Goal: Information Seeking & Learning: Learn about a topic

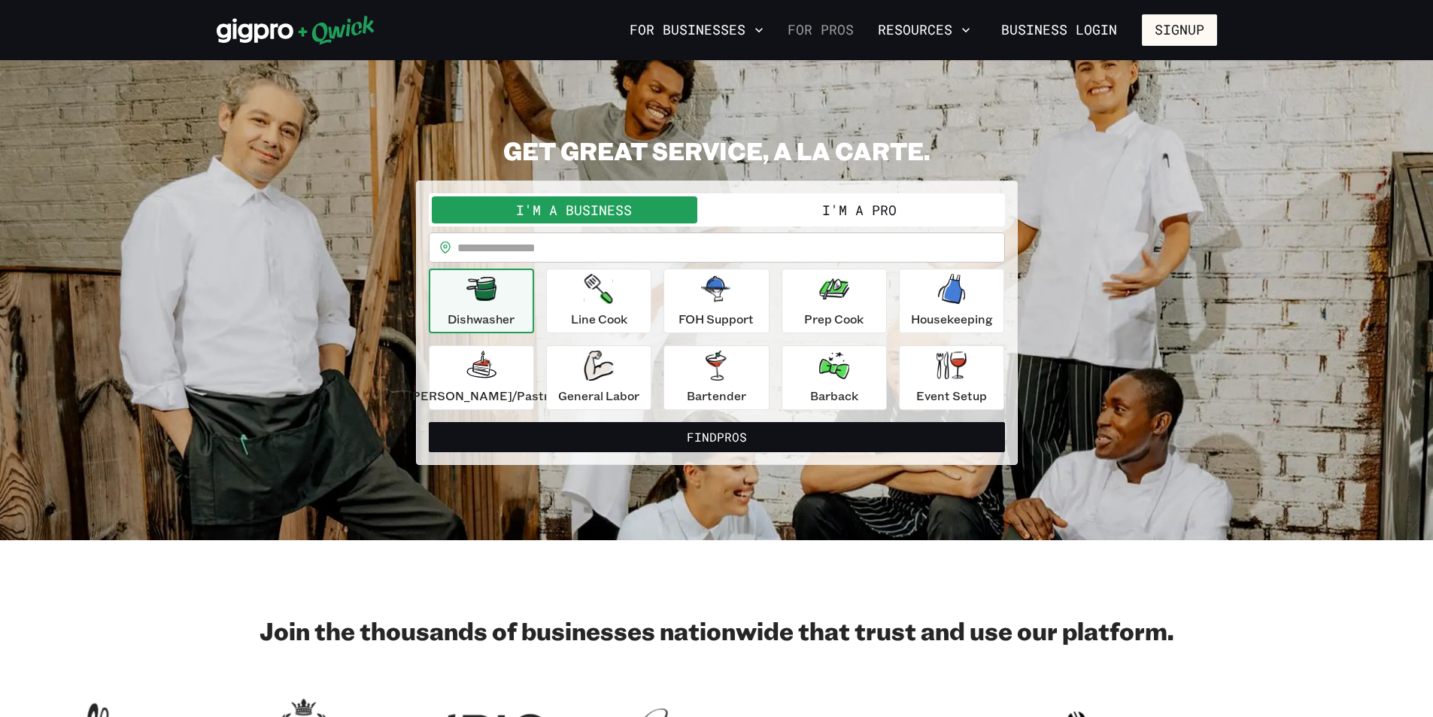
click at [812, 26] on link "For Pros" at bounding box center [821, 30] width 78 height 26
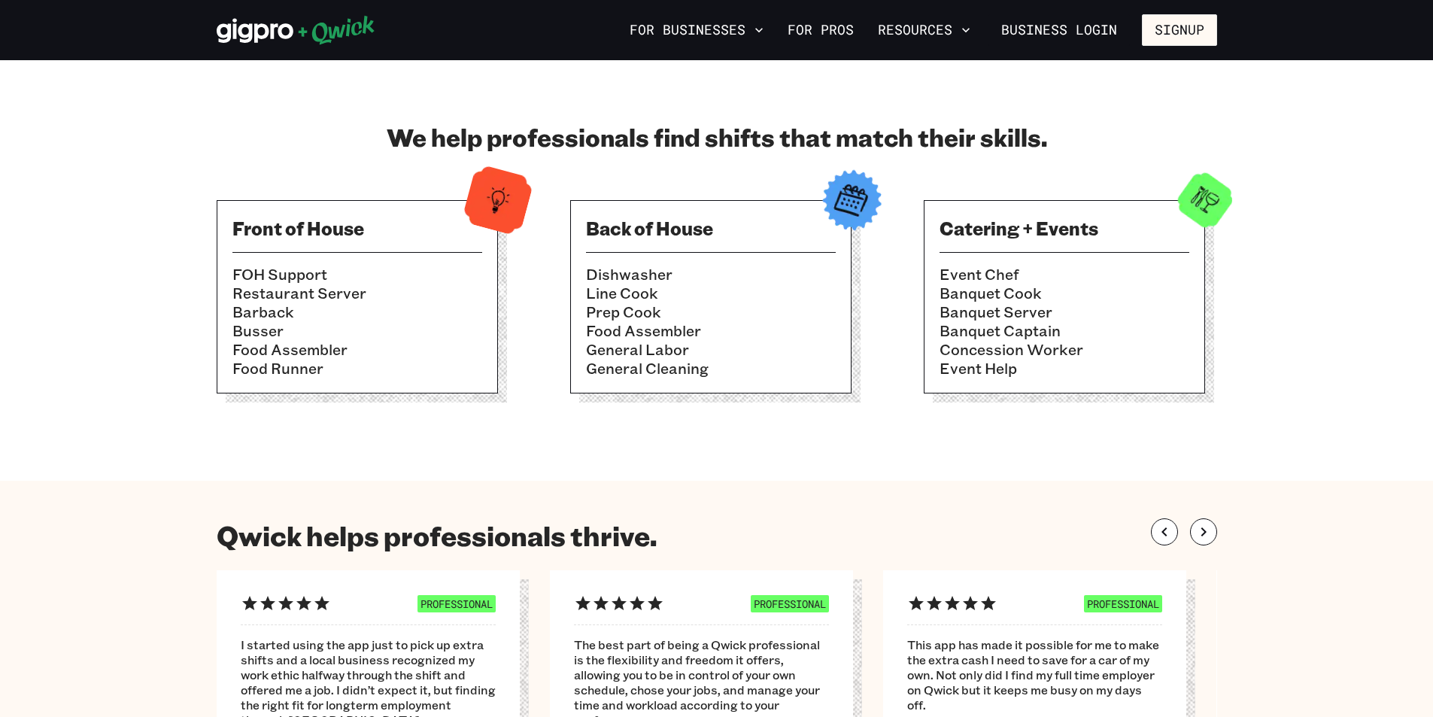
scroll to position [376, 0]
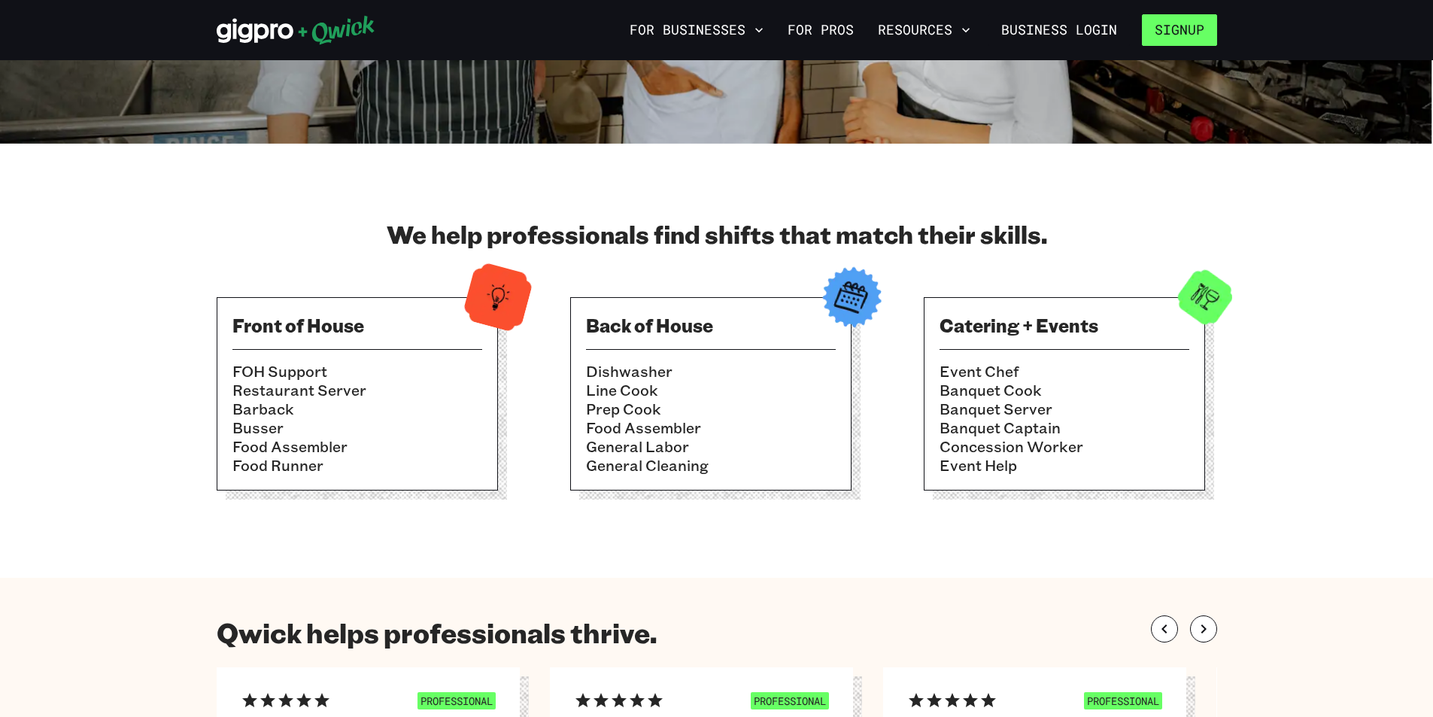
click at [1174, 42] on button "Signup" at bounding box center [1179, 30] width 75 height 32
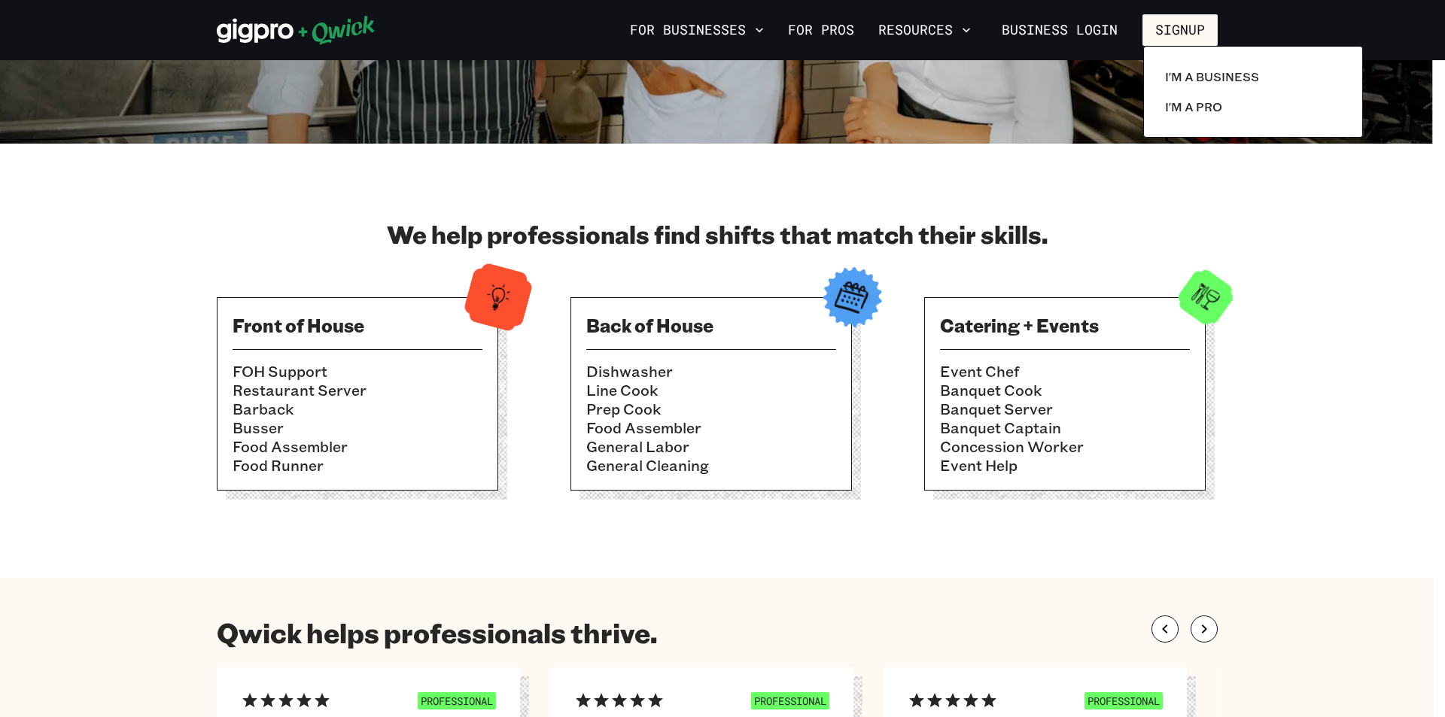
drag, startPoint x: 1317, startPoint y: 264, endPoint x: 1298, endPoint y: 283, distance: 26.6
click at [1317, 265] on div at bounding box center [722, 358] width 1445 height 717
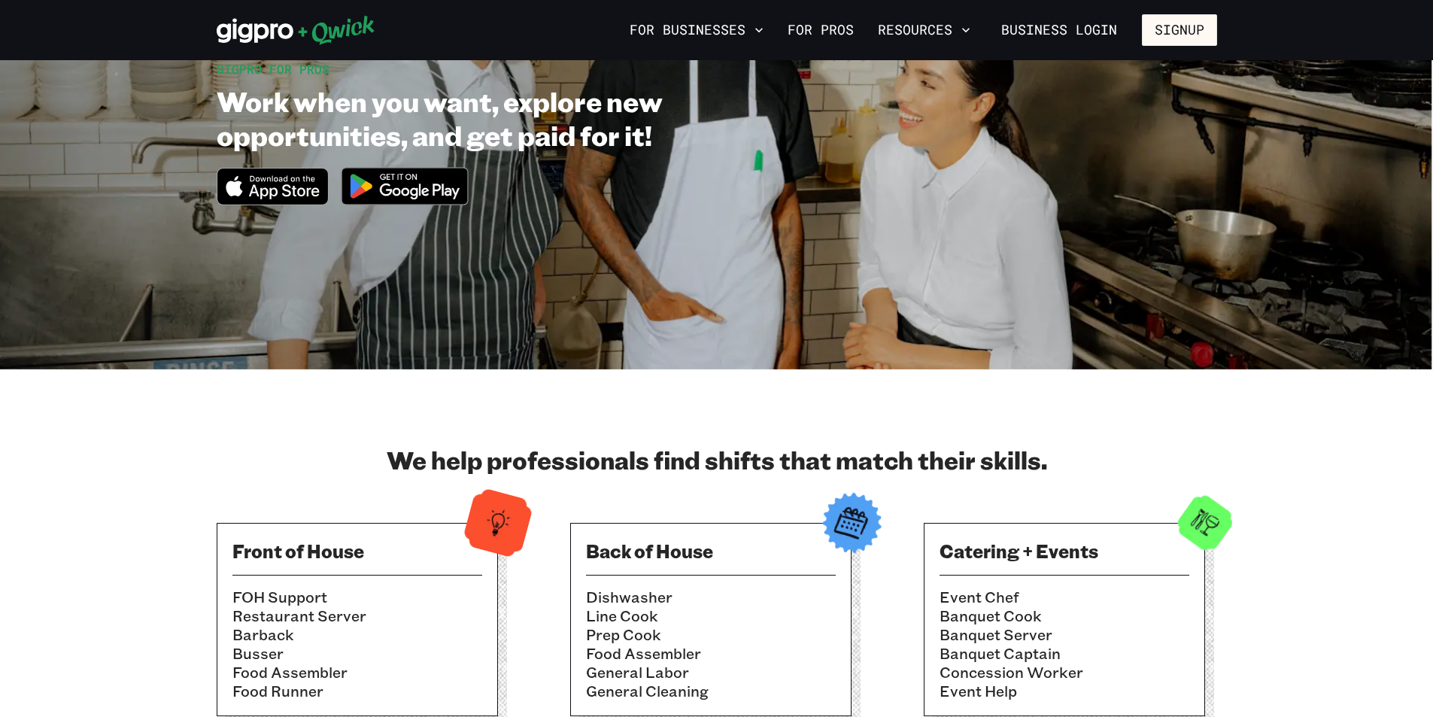
scroll to position [0, 0]
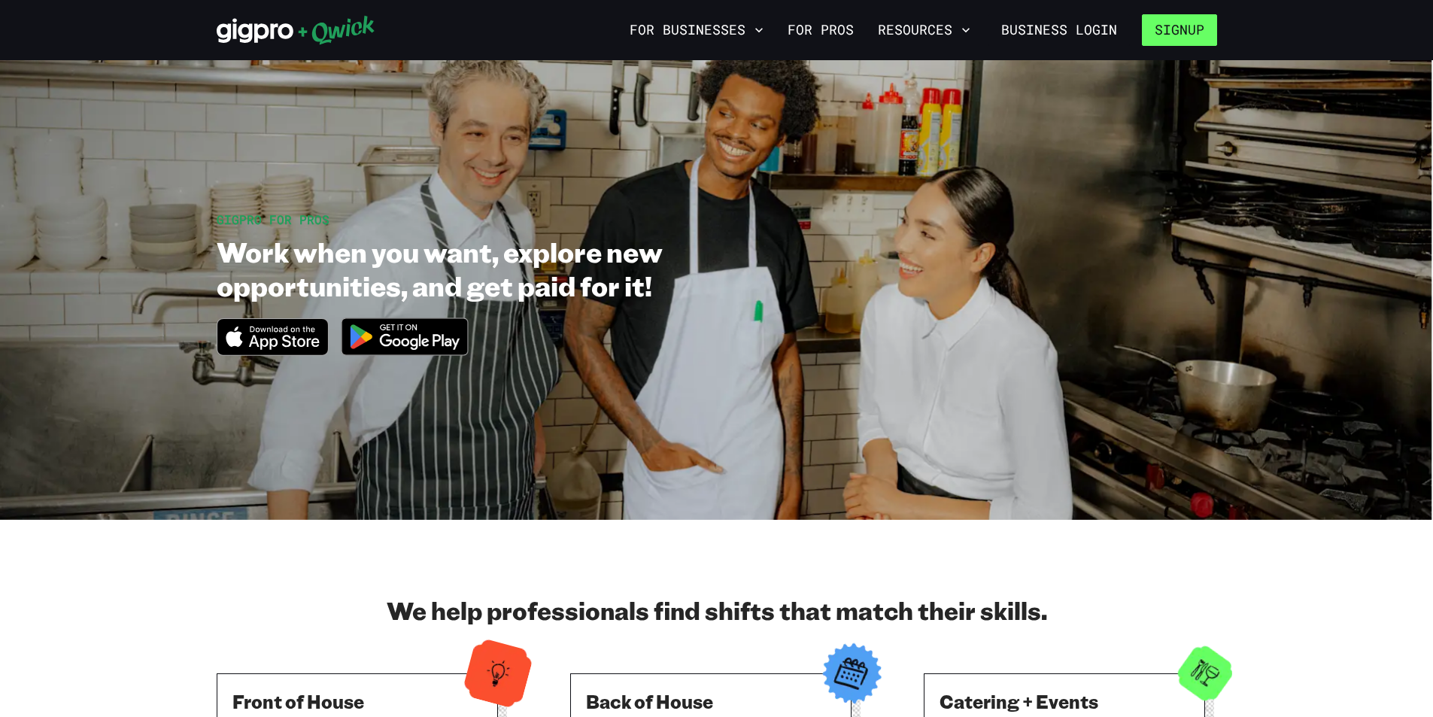
click at [1151, 24] on button "Signup" at bounding box center [1179, 30] width 75 height 32
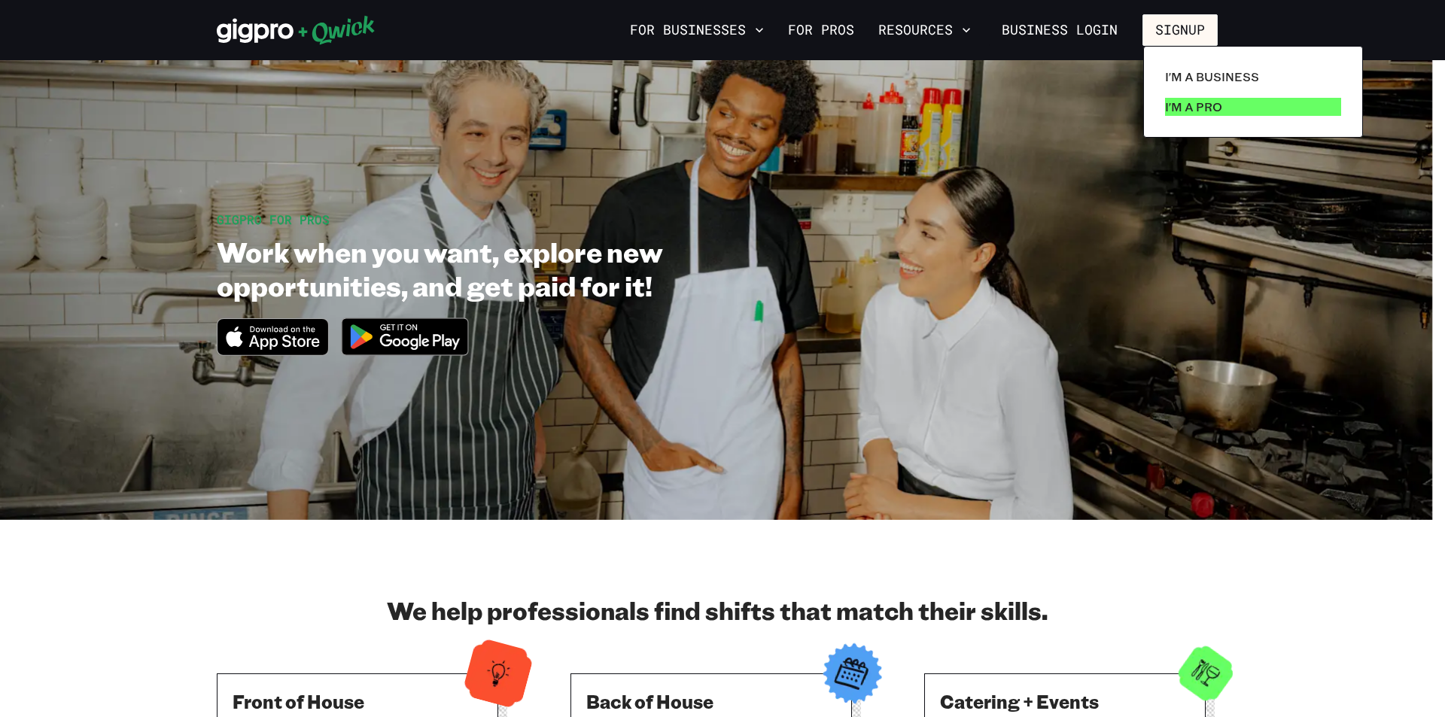
click at [1179, 102] on p "I'm a Pro" at bounding box center [1193, 107] width 57 height 18
click at [1209, 106] on p "I'm a Pro" at bounding box center [1193, 107] width 57 height 18
click at [1253, 123] on div "I'm a Business I'm a Pro" at bounding box center [1253, 92] width 220 height 92
click at [1244, 110] on link "I'm a Pro" at bounding box center [1253, 107] width 188 height 30
click at [1244, 108] on link "I'm a Pro" at bounding box center [1253, 107] width 188 height 30
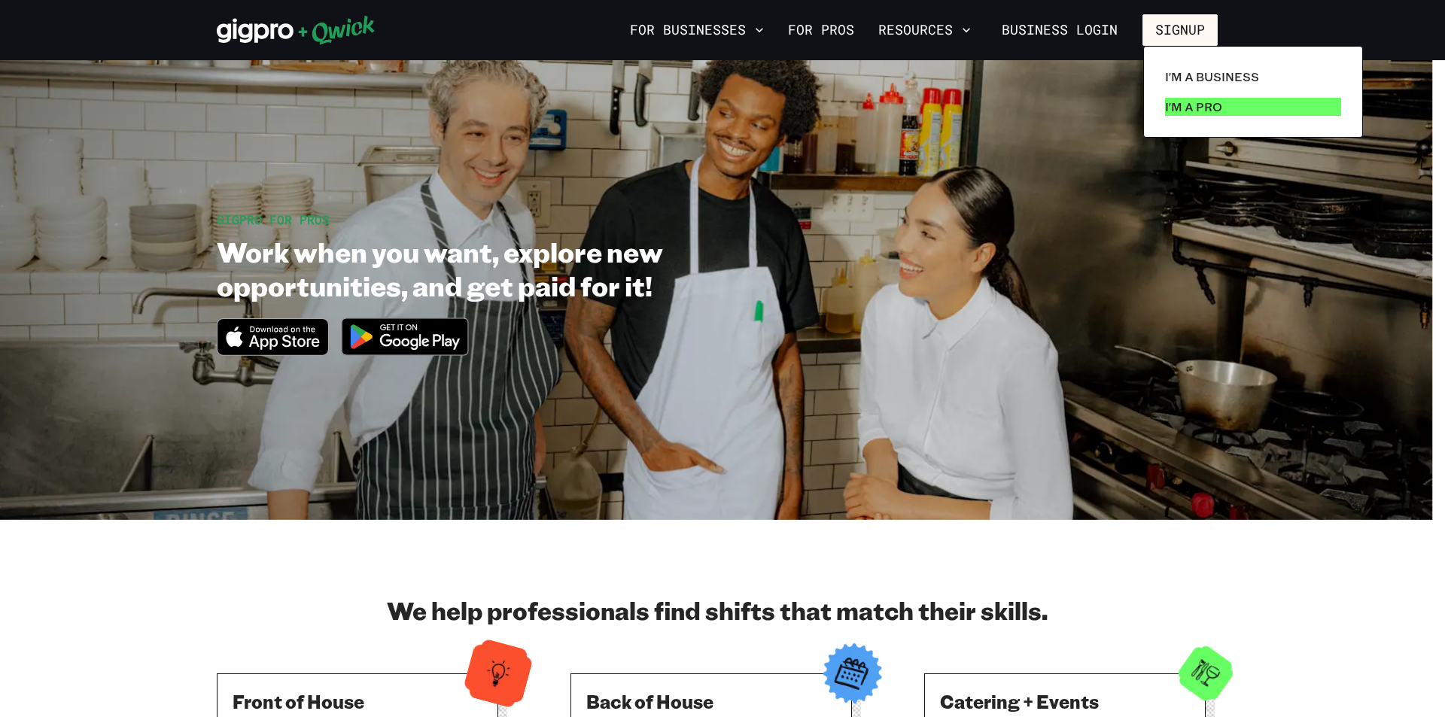
click at [1244, 105] on link "I'm a Pro" at bounding box center [1253, 107] width 188 height 30
click at [1171, 78] on p "I'm a Business" at bounding box center [1212, 77] width 94 height 18
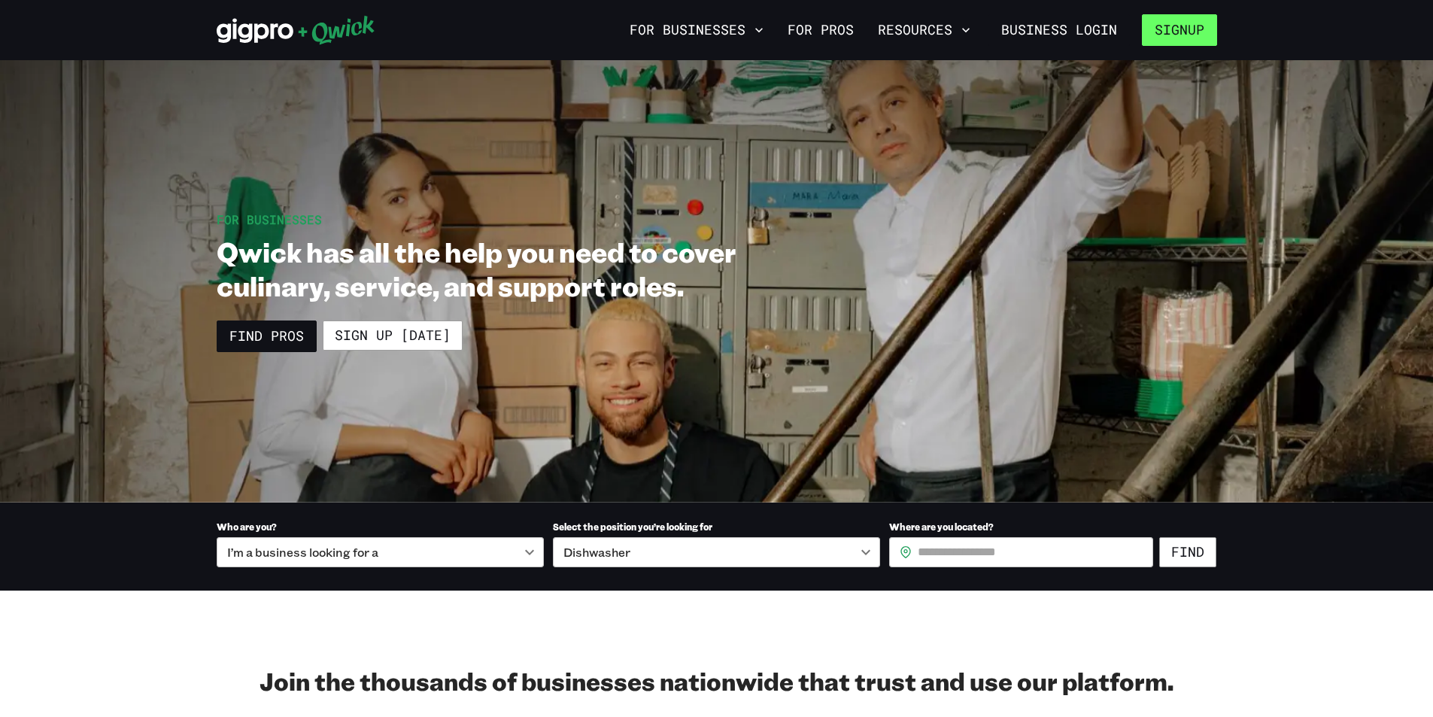
click at [1184, 31] on button "Signup" at bounding box center [1179, 30] width 75 height 32
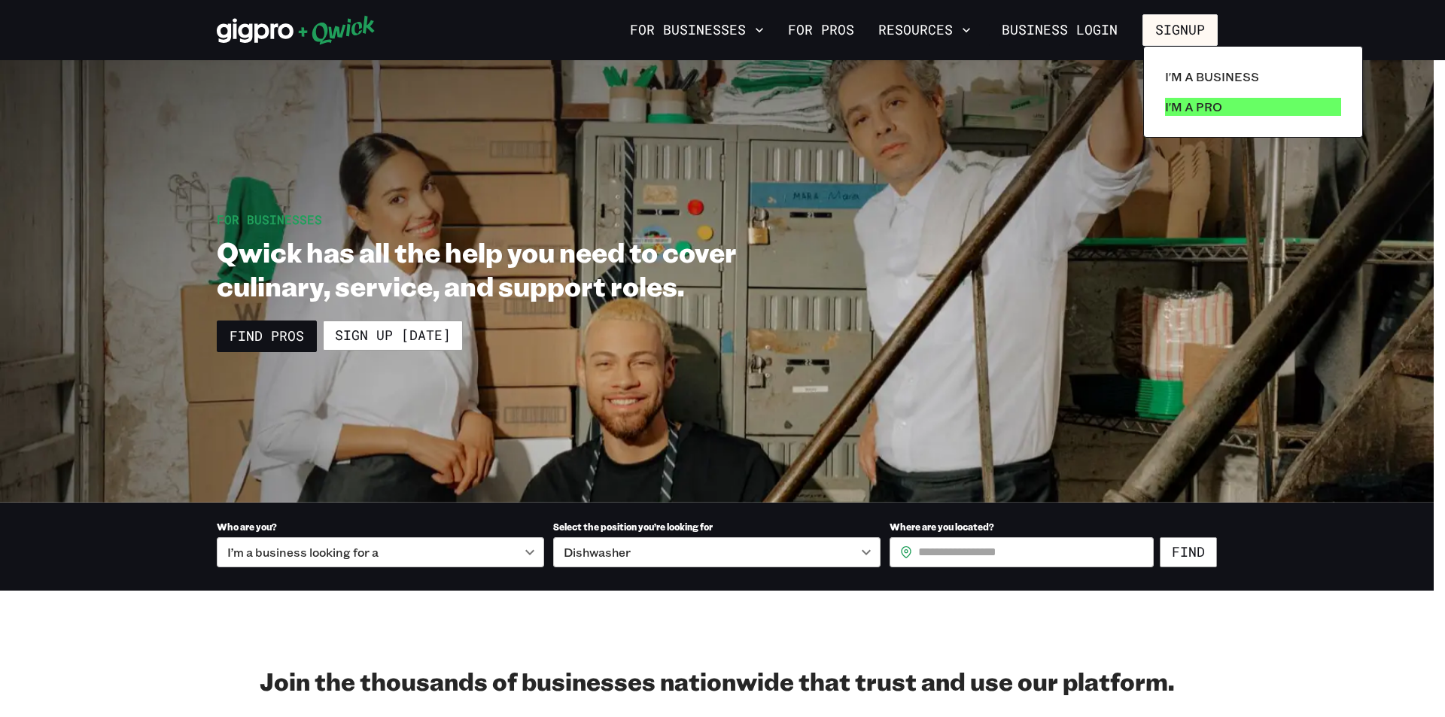
click at [1178, 105] on p "I'm a Pro" at bounding box center [1193, 107] width 57 height 18
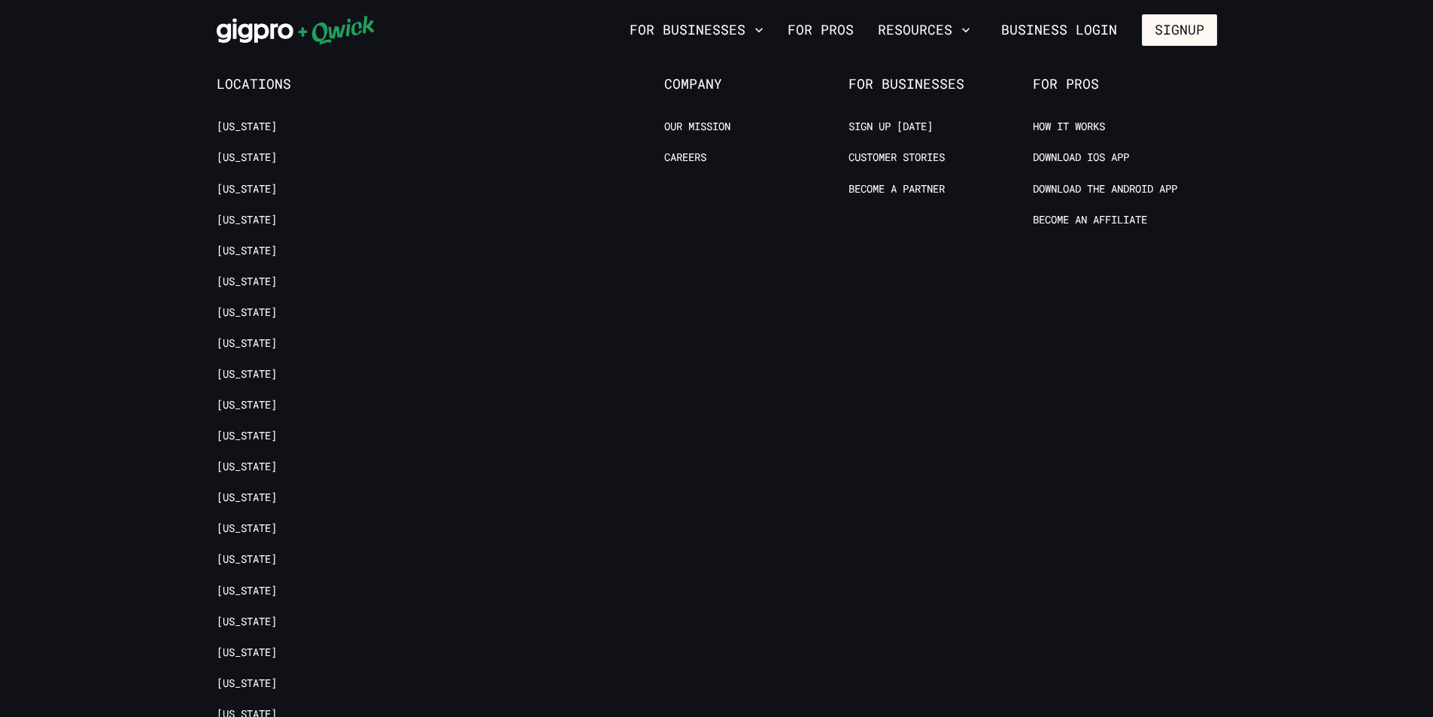
scroll to position [3013, 0]
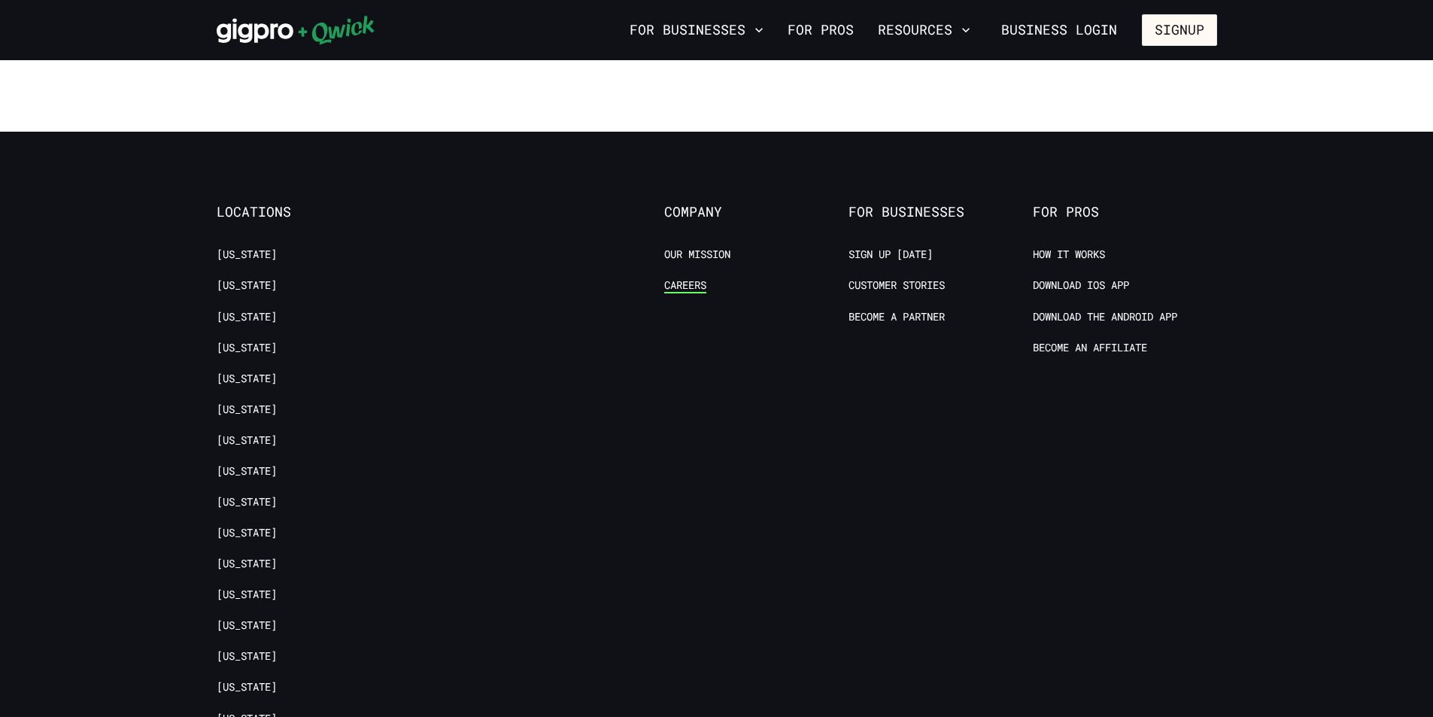
click at [690, 278] on link "Careers" at bounding box center [685, 285] width 42 height 14
click at [1104, 248] on link "How it Works" at bounding box center [1069, 255] width 72 height 14
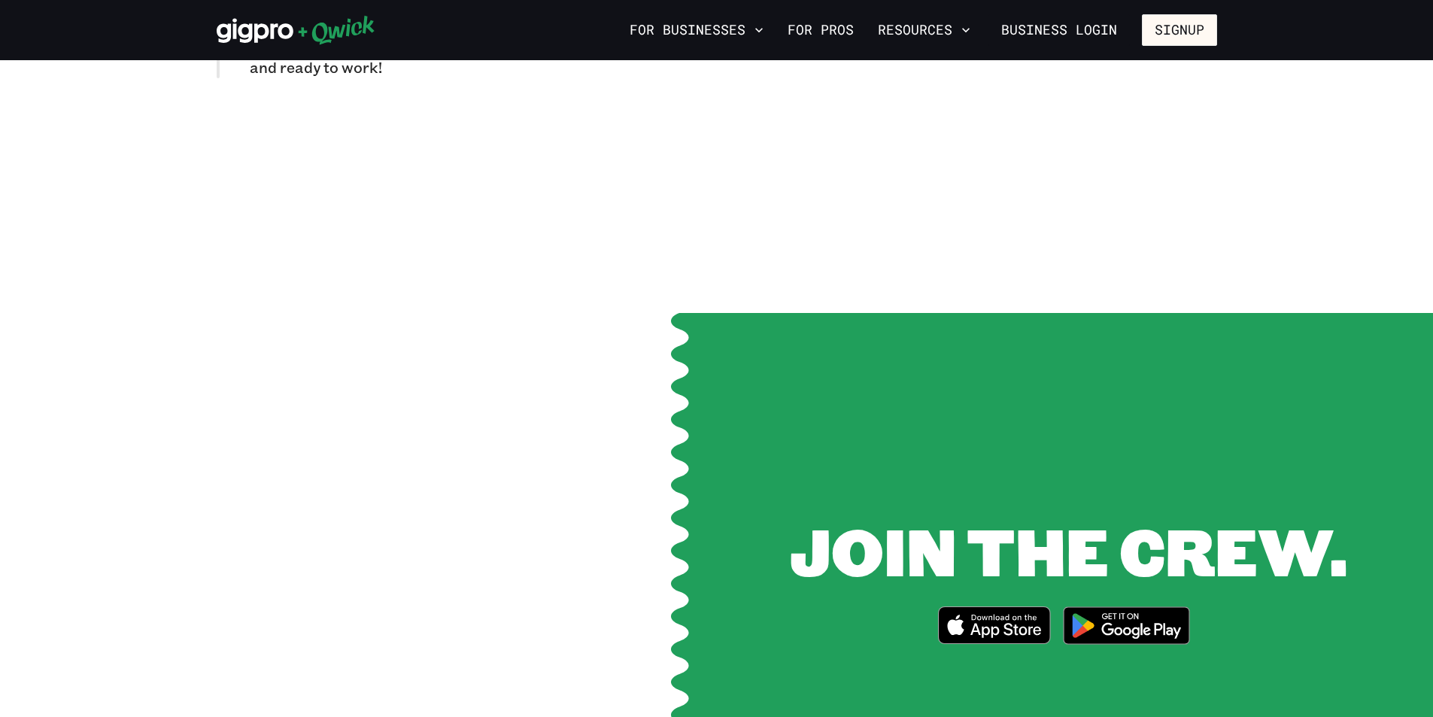
scroll to position [2320, 0]
